Goal: Information Seeking & Learning: Learn about a topic

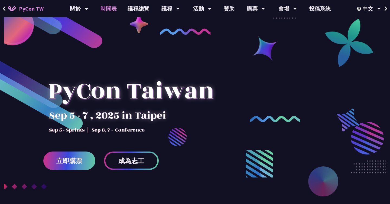
click at [107, 8] on link "時間表" at bounding box center [108, 8] width 27 height 17
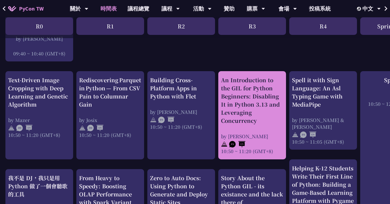
scroll to position [183, 0]
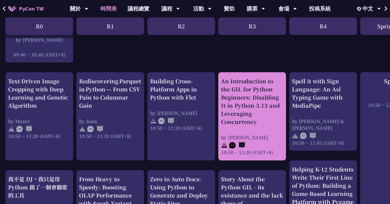
click at [256, 96] on div "An Introduction to the GIL for Python Beginners: Disabling It in Python 3.13 an…" at bounding box center [252, 101] width 62 height 49
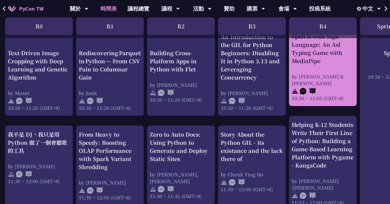
scroll to position [228, 0]
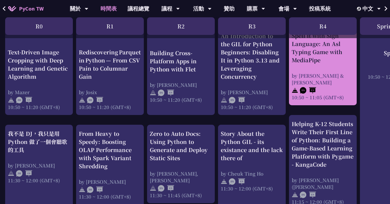
click at [318, 60] on div "Spell it with Sign Language: An Asl Typing Game with MediaPipe" at bounding box center [323, 48] width 62 height 33
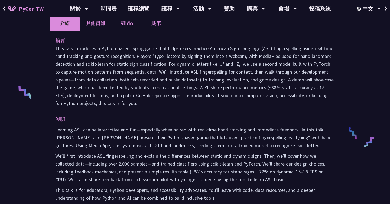
scroll to position [203, 0]
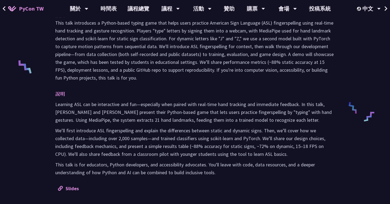
click at [5, 7] on icon at bounding box center [4, 8] width 3 height 5
click at [4, 8] on icon at bounding box center [4, 8] width 3 height 5
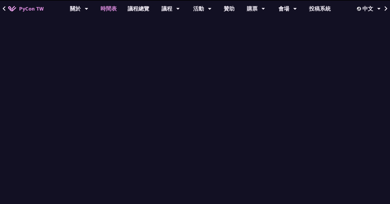
scroll to position [228, 0]
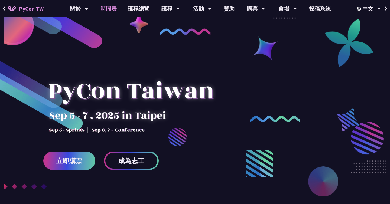
click at [110, 10] on link "時間表" at bounding box center [108, 8] width 27 height 17
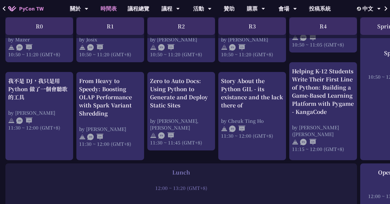
scroll to position [282, 0]
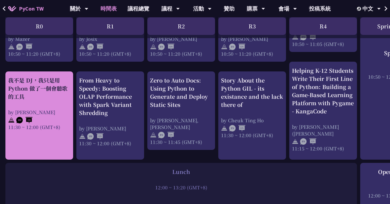
click at [48, 90] on div "我不是 DJ，我只是用 Python 做了一個會聽歌的工具" at bounding box center [39, 88] width 62 height 24
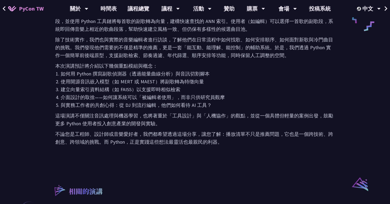
scroll to position [298, 0]
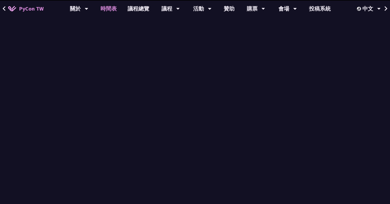
scroll to position [282, 0]
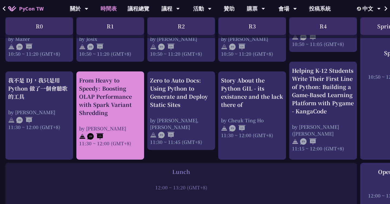
click at [122, 107] on div "From Heavy to Speedy: Boosting OLAP Performance with Spark Variant Shredding" at bounding box center [110, 96] width 62 height 41
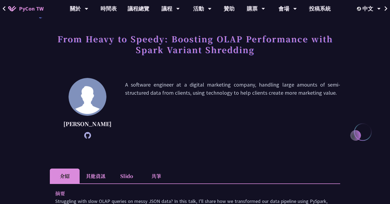
scroll to position [10, 0]
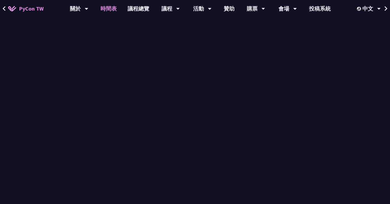
scroll to position [282, 0]
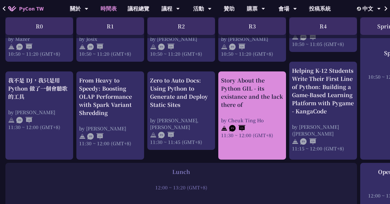
click at [258, 93] on div "Story About the Python GIL - its existance and the lack there of" at bounding box center [252, 92] width 62 height 33
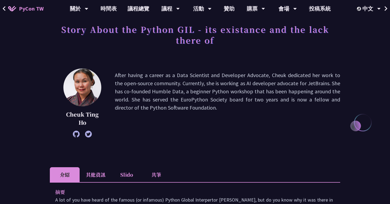
scroll to position [34, 0]
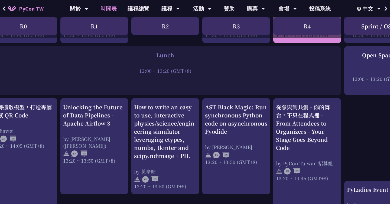
scroll to position [398, 0]
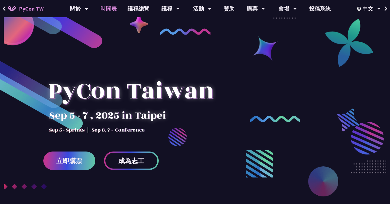
click at [111, 11] on link "時間表" at bounding box center [108, 8] width 27 height 17
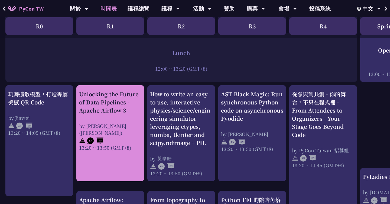
scroll to position [412, 0]
click at [111, 106] on div "Unlocking the Future of Data Pipelines - Apache Airflow 3" at bounding box center [110, 102] width 62 height 24
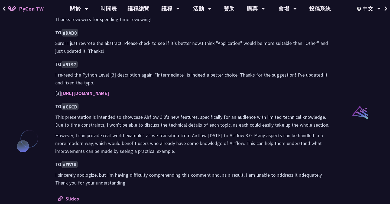
scroll to position [368, 0]
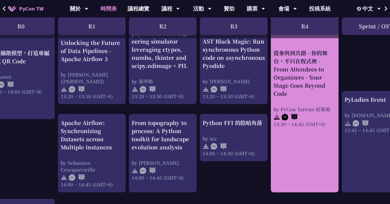
scroll to position [493, 18]
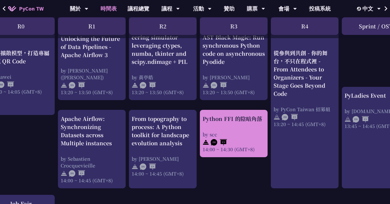
click at [240, 126] on div "Python FFI 的陰暗角落 by scc 14:00 ~ 14:30 (GMT+8)" at bounding box center [234, 134] width 62 height 38
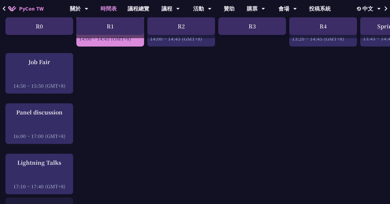
scroll to position [639, 0]
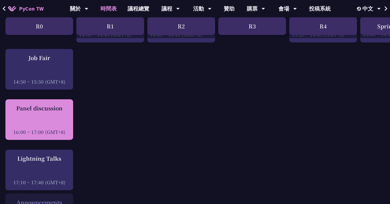
click at [54, 115] on div "Panel discussion 16:00 ~ 17:00 (GMT+8)" at bounding box center [39, 119] width 62 height 31
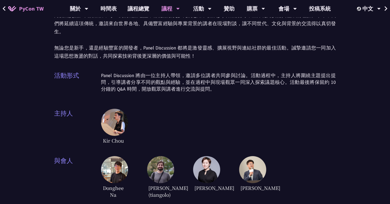
scroll to position [52, 0]
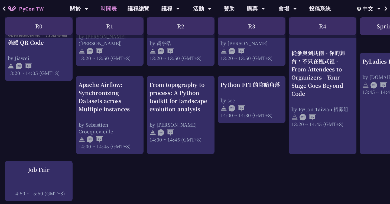
scroll to position [528, 1]
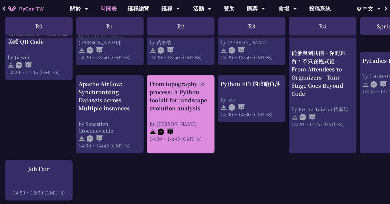
click at [176, 100] on div "From topography to process: A Python toolkit for landscape evolution analysis" at bounding box center [181, 96] width 62 height 33
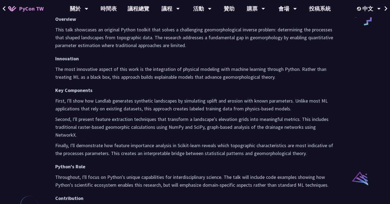
scroll to position [308, 0]
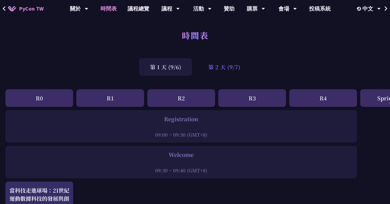
click at [229, 65] on div "第 2 天 (9/7)" at bounding box center [224, 67] width 54 height 18
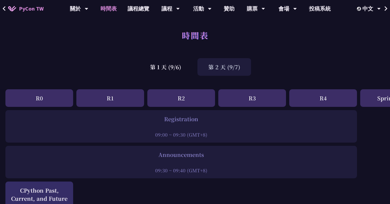
click at [225, 69] on div "第 2 天 (9/7)" at bounding box center [224, 67] width 54 height 18
click at [170, 71] on div "第 1 天 (9/6)" at bounding box center [165, 67] width 53 height 18
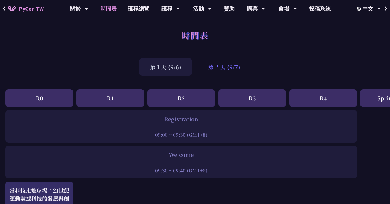
click at [232, 69] on div "第 2 天 (9/7)" at bounding box center [224, 67] width 54 height 18
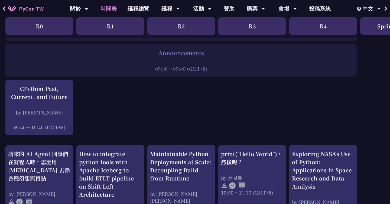
scroll to position [103, 0]
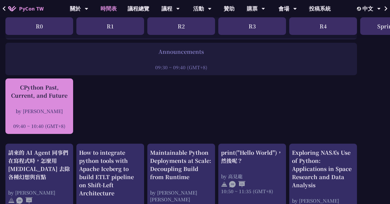
click at [42, 101] on div "CPython Past, Current, and Future by [PERSON_NAME] 09:40 ~ 10:40 (GMT+8)" at bounding box center [39, 106] width 62 height 46
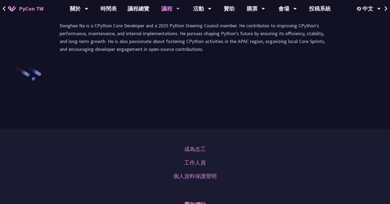
scroll to position [811, 0]
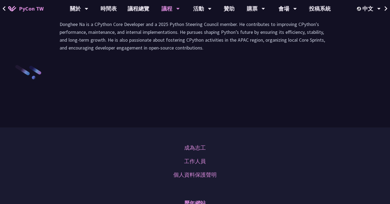
click at [103, 14] on li "演講" at bounding box center [101, 6] width 30 height 15
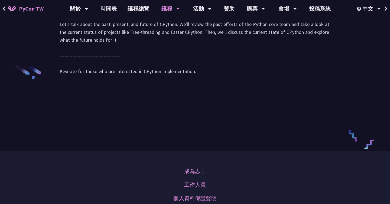
click at [132, 14] on li "Slido" at bounding box center [131, 6] width 30 height 15
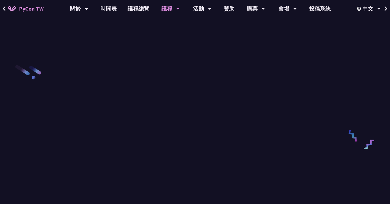
click at [158, 14] on li "共筆" at bounding box center [161, 6] width 30 height 15
click at [124, 14] on li "Slido" at bounding box center [131, 6] width 30 height 15
click at [102, 14] on li "演講" at bounding box center [101, 6] width 30 height 15
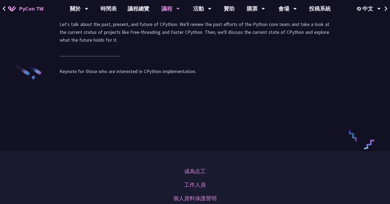
click at [75, 14] on li "講者介紹" at bounding box center [70, 6] width 32 height 15
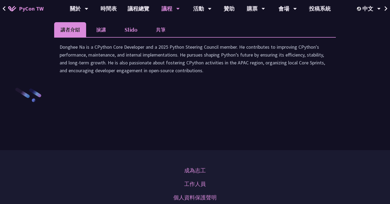
scroll to position [789, 0]
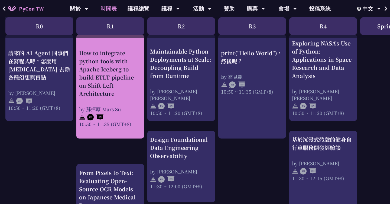
scroll to position [213, 0]
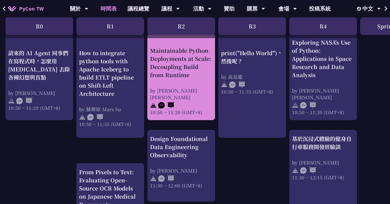
click at [189, 72] on div "Maintainable Python Deployments at Scale: Decoupling Build from Runtime" at bounding box center [181, 63] width 62 height 33
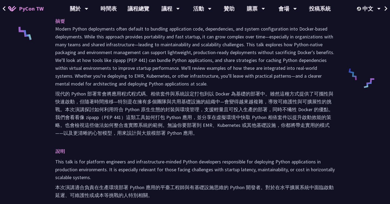
scroll to position [238, 0]
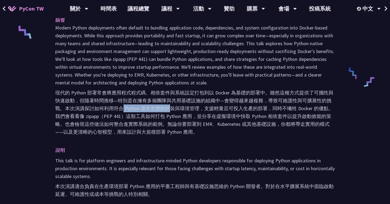
drag, startPoint x: 123, startPoint y: 93, endPoint x: 171, endPoint y: 95, distance: 48.5
click at [171, 95] on font "現代的 Python 部署常會將應用程式程式碼、相依套件與系統設定打包到以 Docker 為基礎的部署中。雖然這種方式提供了可攜性與快速啟動，但隨著時間推移—…" at bounding box center [194, 113] width 278 height 46
click at [171, 99] on font "現代的 Python 部署常會將應用程式程式碼、相依套件與系統設定打包到以 Docker 為基礎的部署中。雖然這種方式提供了可攜性與快速啟動，但隨著時間推移—…" at bounding box center [194, 113] width 278 height 46
drag, startPoint x: 84, startPoint y: 100, endPoint x: 110, endPoint y: 100, distance: 26.5
click at [110, 100] on font "現代的 Python 部署常會將應用程式程式碼、相依套件與系統設定打包到以 Docker 為基礎的部署中。雖然這種方式提供了可攜性與快速啟動，但隨著時間推移—…" at bounding box center [194, 113] width 278 height 46
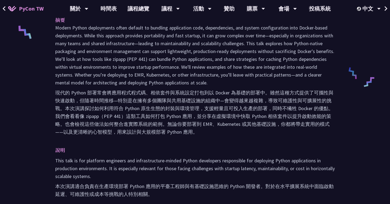
click at [126, 103] on font "現代的 Python 部署常會將應用程式程式碼、相依套件與系統設定打包到以 Docker 為基礎的部署中。雖然這種方式提供了可攜性與快速啟動，但隨著時間推移—…" at bounding box center [194, 113] width 278 height 46
drag, startPoint x: 124, startPoint y: 100, endPoint x: 157, endPoint y: 103, distance: 33.1
click at [157, 103] on font "現代的 Python 部署常會將應用程式程式碼、相依套件與系統設定打包到以 Docker 為基礎的部署中。雖然這種方式提供了可攜性與快速啟動，但隨著時間推移—…" at bounding box center [195, 112] width 280 height 47
click at [137, 116] on font "現代的 Python 部署常會將應用程式程式碼、相依套件與系統設定打包到以 Docker 為基礎的部署中。雖然這種方式提供了可攜性與快速啟動，但隨著時間推移—…" at bounding box center [194, 113] width 278 height 46
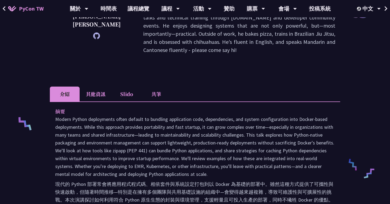
scroll to position [0, 0]
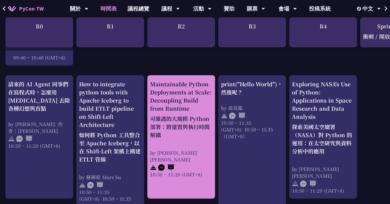
scroll to position [231, 0]
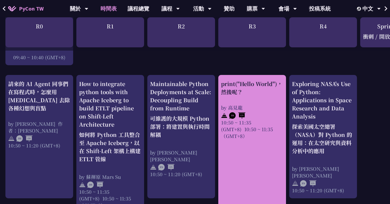
click at [258, 97] on div "print("Hello World")，然後呢？ by [PERSON_NAME] 10:50 ~ 11:35 (GMT+8) 10:50 ~ 11:35（…" at bounding box center [252, 110] width 62 height 60
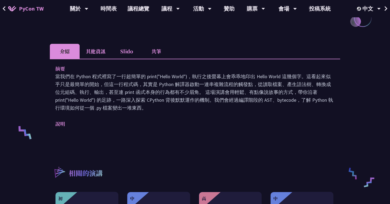
scroll to position [120, 0]
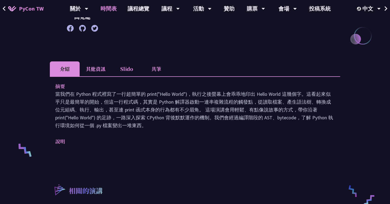
scroll to position [231, 0]
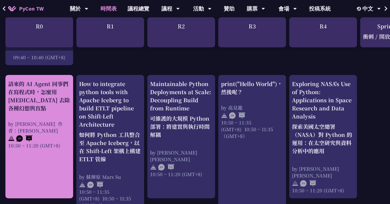
click at [57, 94] on div "請來的 AI Agent 同事們在寫程式時，怎麼用 [MEDICAL_DATA] 去除各種幻想與盲點" at bounding box center [39, 96] width 62 height 33
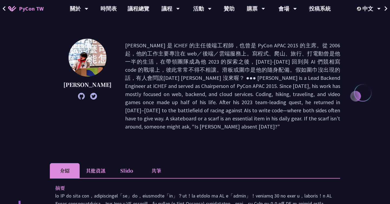
scroll to position [64, 0]
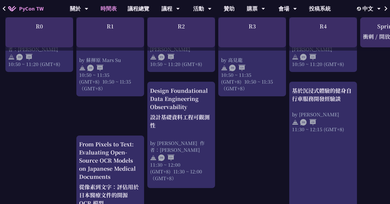
scroll to position [362, 0]
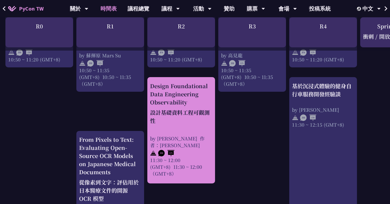
click at [177, 94] on div "Design Foundational Data Engineering Observability 設計基礎資料工程可觀測性" at bounding box center [181, 104] width 62 height 45
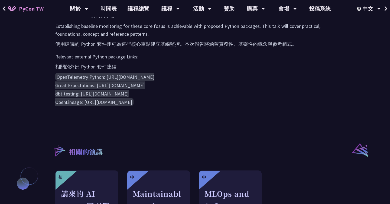
scroll to position [336, 0]
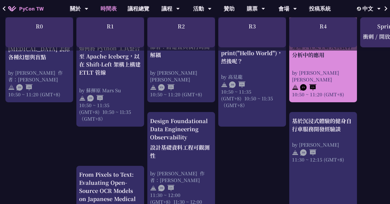
scroll to position [333, 0]
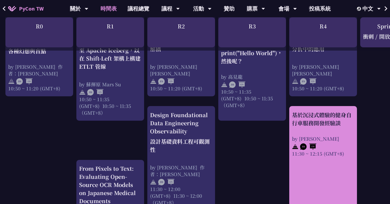
click at [331, 122] on div "基於沉浸式體驗的健身自行車服務開發經驗談" at bounding box center [323, 119] width 62 height 16
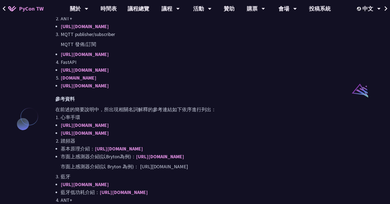
scroll to position [389, 0]
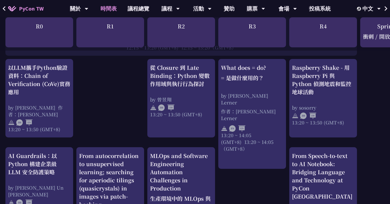
scroll to position [600, 0]
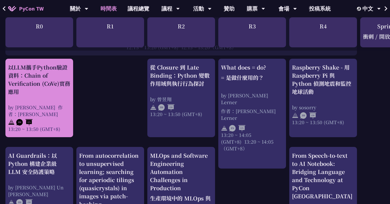
click at [50, 80] on div "以LLM攜手Python驗證資料：Chain of Verification (CoVe)實務應用" at bounding box center [39, 79] width 62 height 33
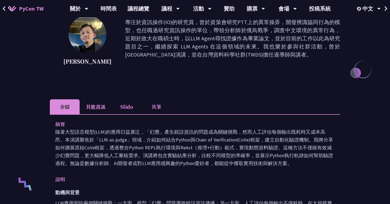
scroll to position [88, 0]
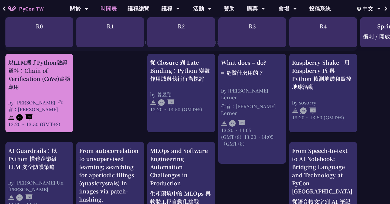
scroll to position [601, 0]
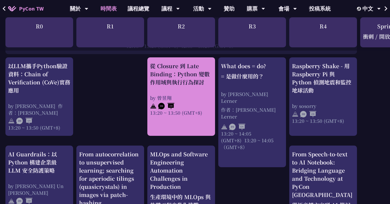
click at [184, 76] on div "從 Closure 到 Late Binding：Python 變數作用域與執行行為探討" at bounding box center [181, 74] width 62 height 24
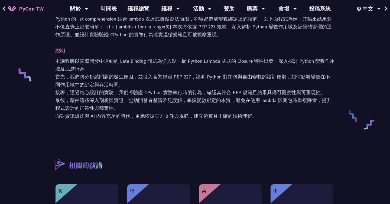
scroll to position [197, 0]
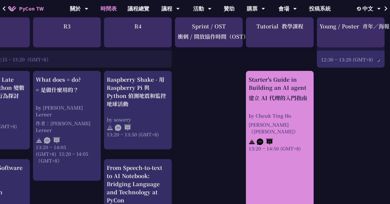
scroll to position [602, 185]
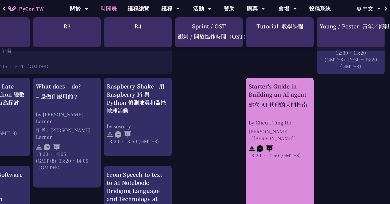
click at [279, 101] on font "建立 AI 代理的入門指南" at bounding box center [278, 105] width 59 height 8
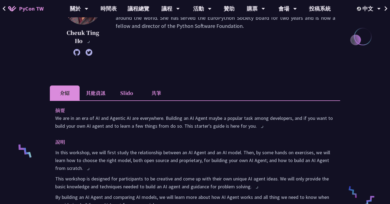
scroll to position [134, 0]
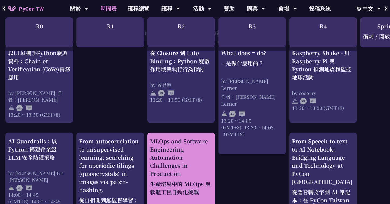
scroll to position [631, 0]
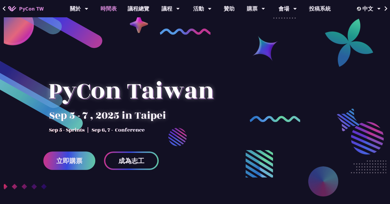
click at [111, 7] on link "時間表" at bounding box center [108, 8] width 27 height 17
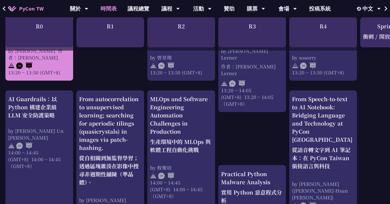
scroll to position [679, 0]
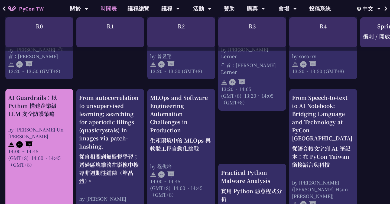
click at [35, 101] on div "AI Guardrails：以 Python 構建企業級 LLM 安全防護策略" at bounding box center [39, 106] width 62 height 24
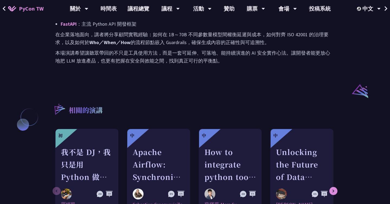
scroll to position [401, 0]
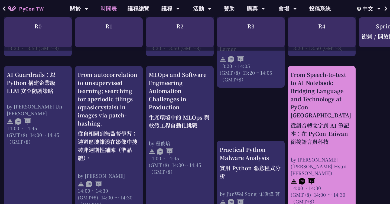
scroll to position [698, 1]
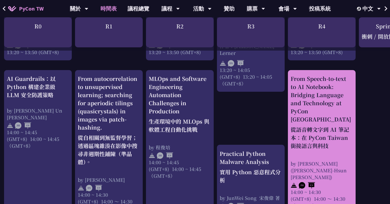
click at [325, 96] on div "From Speech-to-text to AI Notebook: Bridging Language and Technology at PyCon T…" at bounding box center [322, 113] width 62 height 77
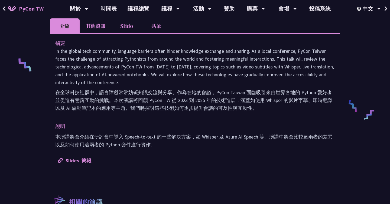
scroll to position [233, 0]
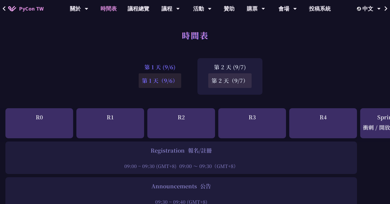
click at [158, 68] on div "第 1 天 (9/6) 第 1 天（9/6）" at bounding box center [160, 76] width 64 height 37
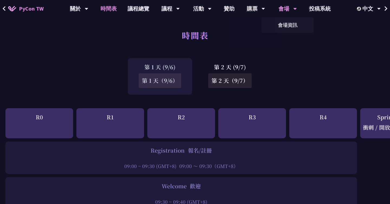
click at [287, 8] on div "會場" at bounding box center [287, 8] width 18 height 17
click at [283, 26] on link "會場資訊" at bounding box center [288, 25] width 52 height 13
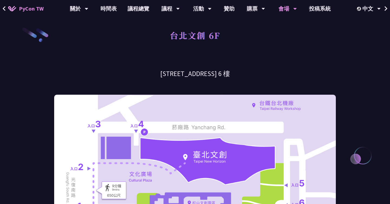
drag, startPoint x: 151, startPoint y: 73, endPoint x: 244, endPoint y: 71, distance: 92.7
click at [244, 71] on h3 "[STREET_ADDRESS] 6 樓" at bounding box center [195, 73] width 282 height 9
copy h3 "[STREET_ADDRESS] 6 樓"
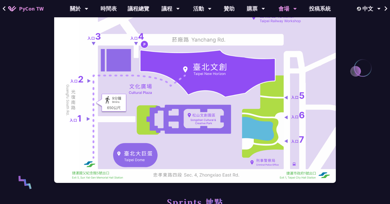
scroll to position [89, 0]
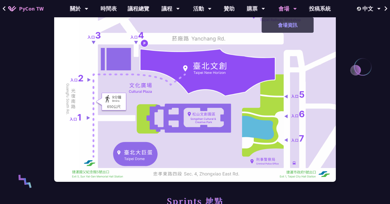
click at [293, 23] on link "會場資訊" at bounding box center [288, 25] width 52 height 13
